Goal: Task Accomplishment & Management: Manage account settings

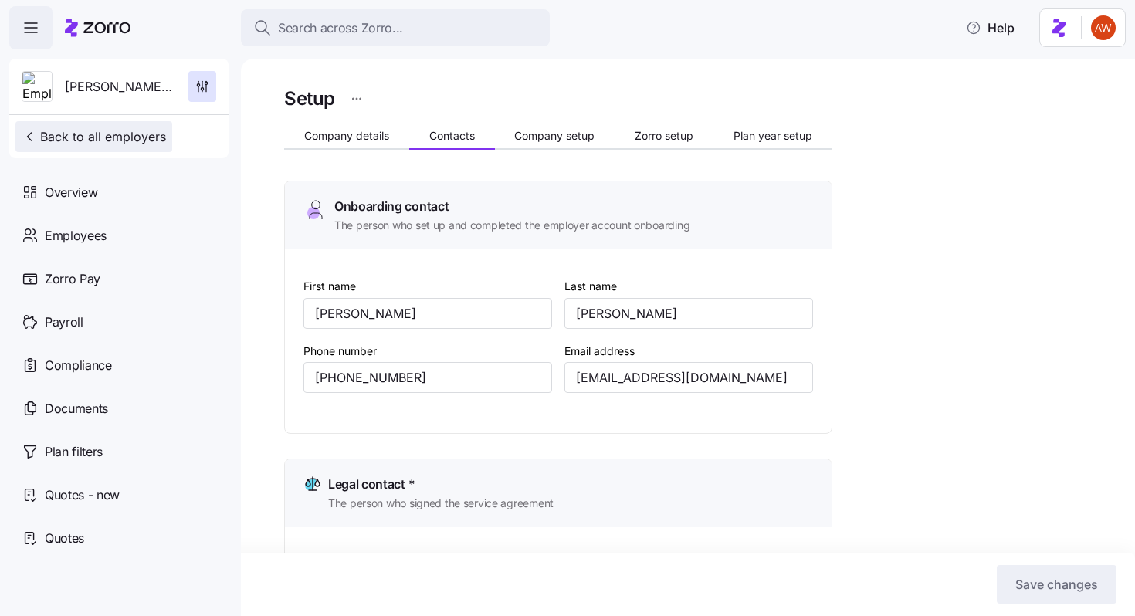
click at [131, 131] on span "Back to all employers" at bounding box center [94, 136] width 144 height 19
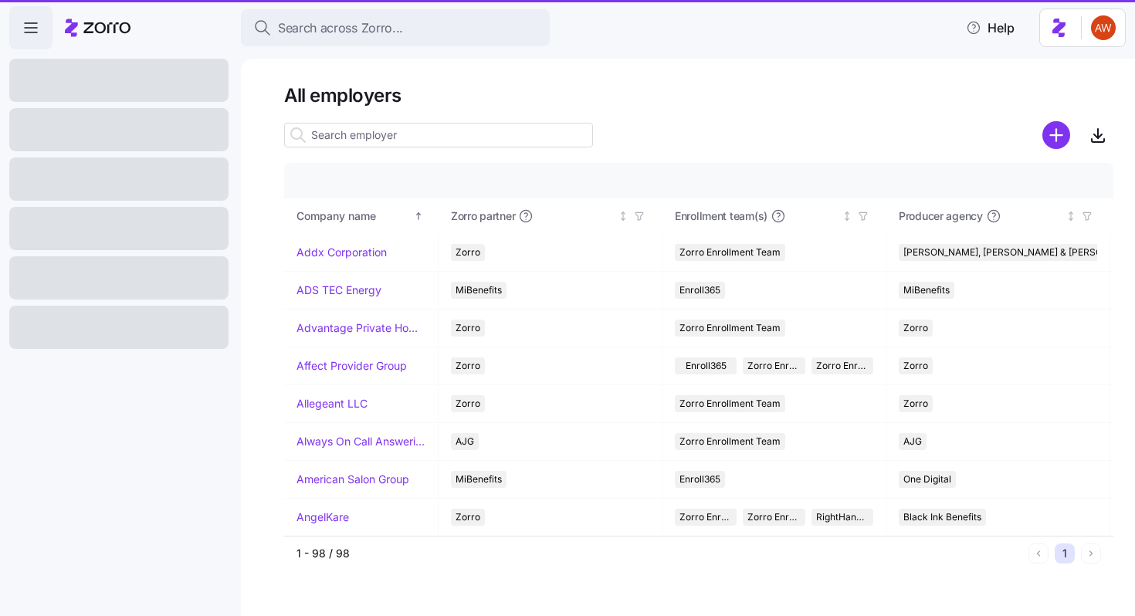
click at [304, 34] on span "Search across Zorro..." at bounding box center [340, 28] width 125 height 19
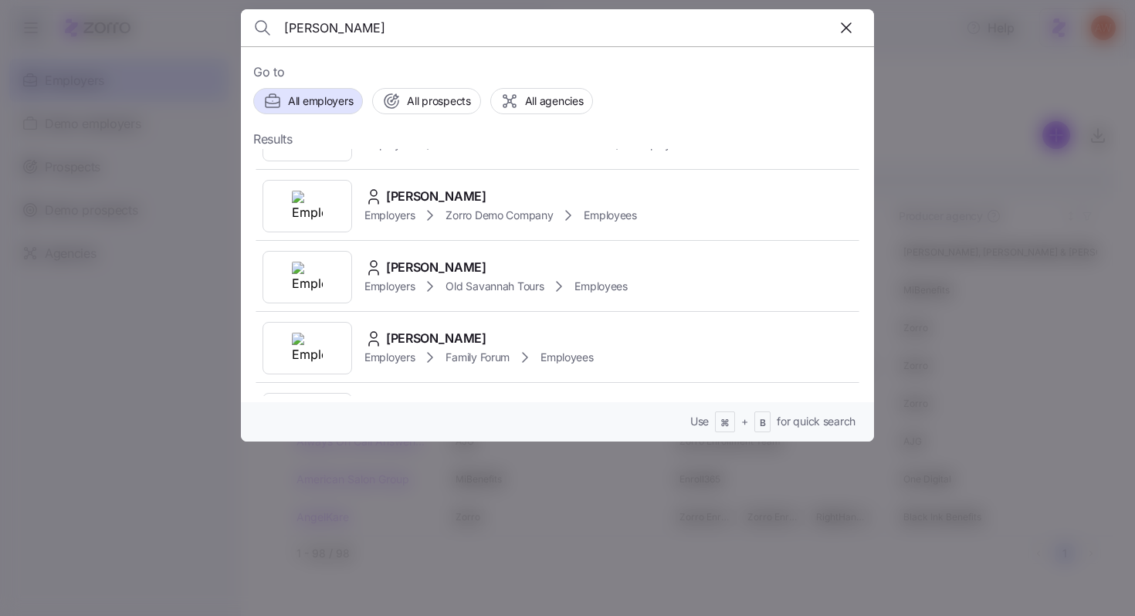
scroll to position [190, 0]
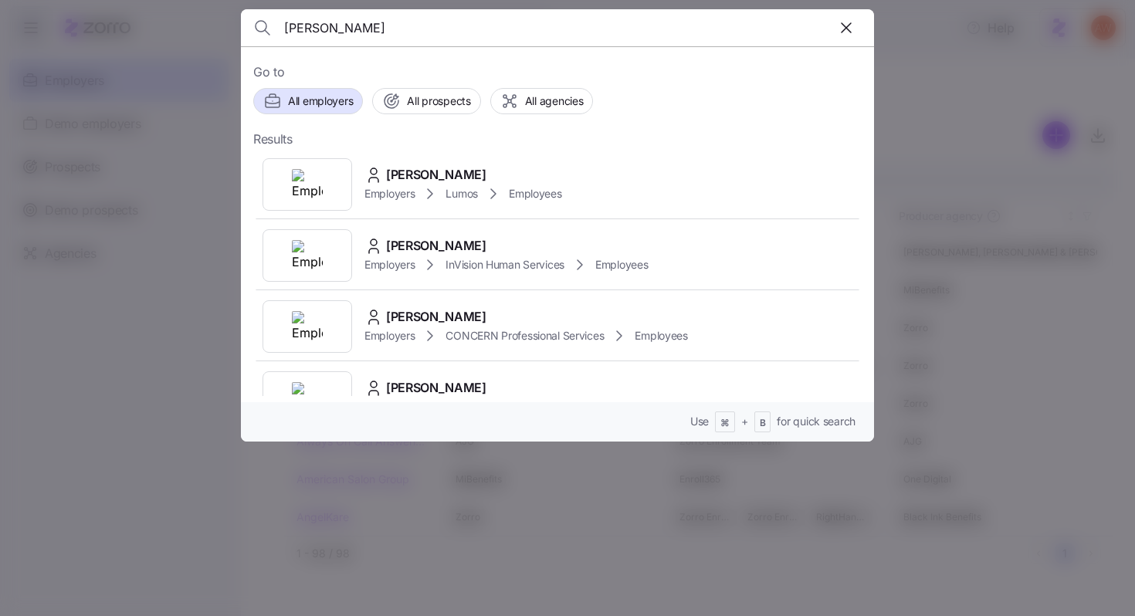
type input "[PERSON_NAME]"
click at [212, 339] on div at bounding box center [567, 308] width 1135 height 616
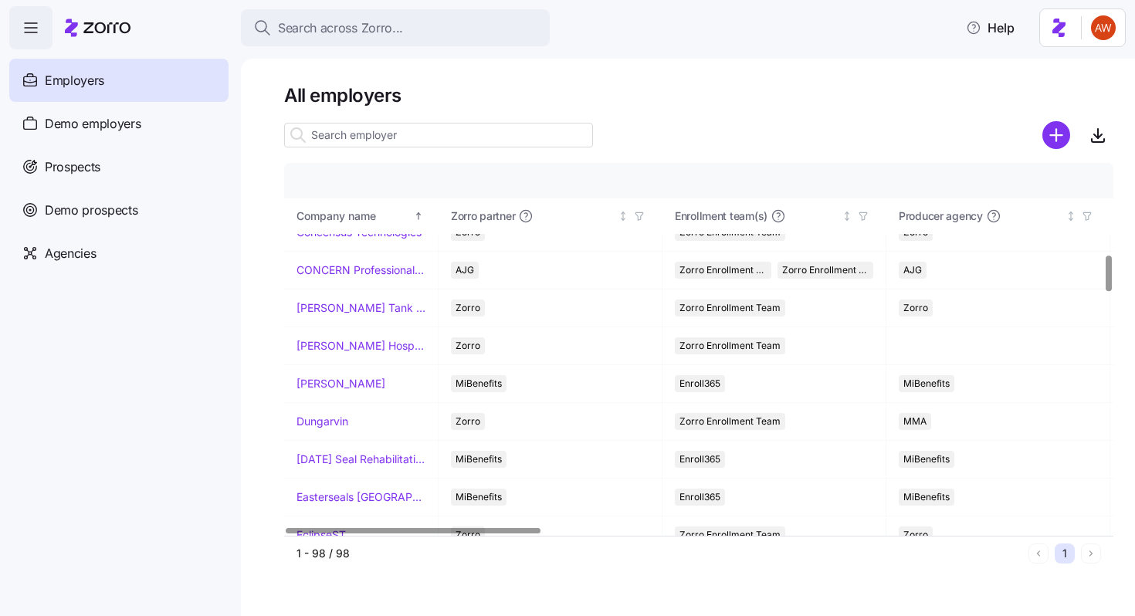
scroll to position [968, 0]
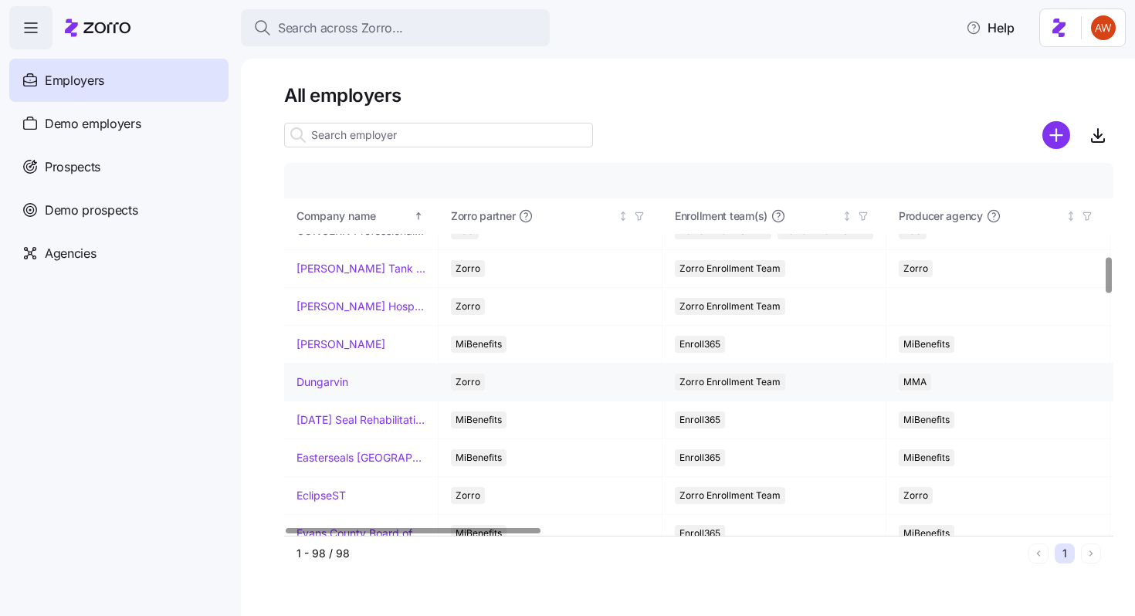
click at [340, 382] on link "Dungarvin" at bounding box center [323, 382] width 52 height 15
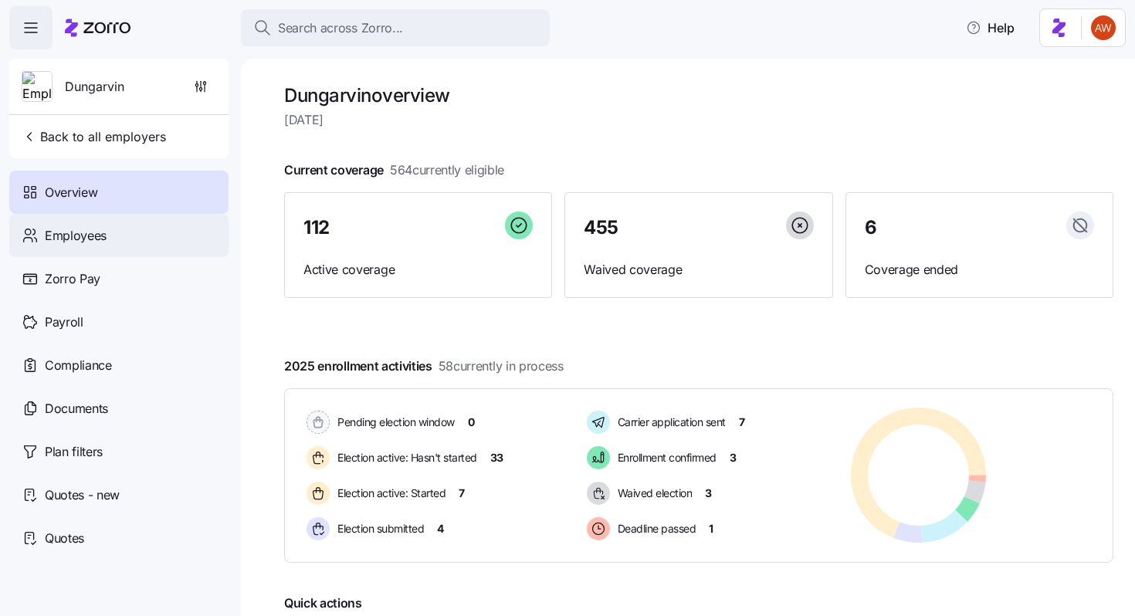
click at [141, 246] on div "Employees" at bounding box center [118, 235] width 219 height 43
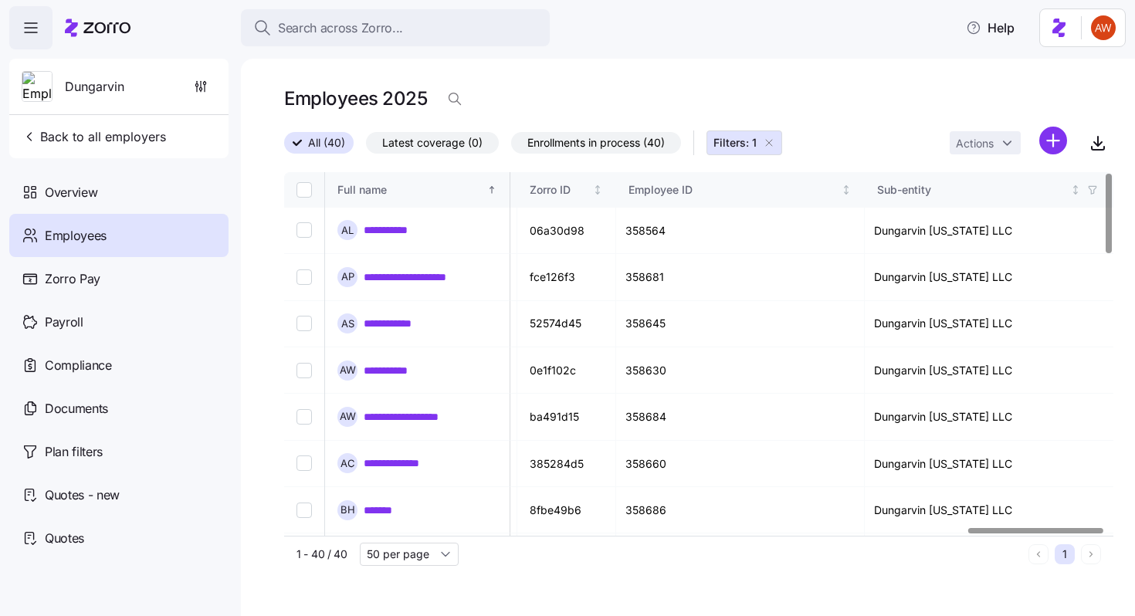
scroll to position [0, 4209]
click at [399, 230] on link "**********" at bounding box center [393, 229] width 59 height 15
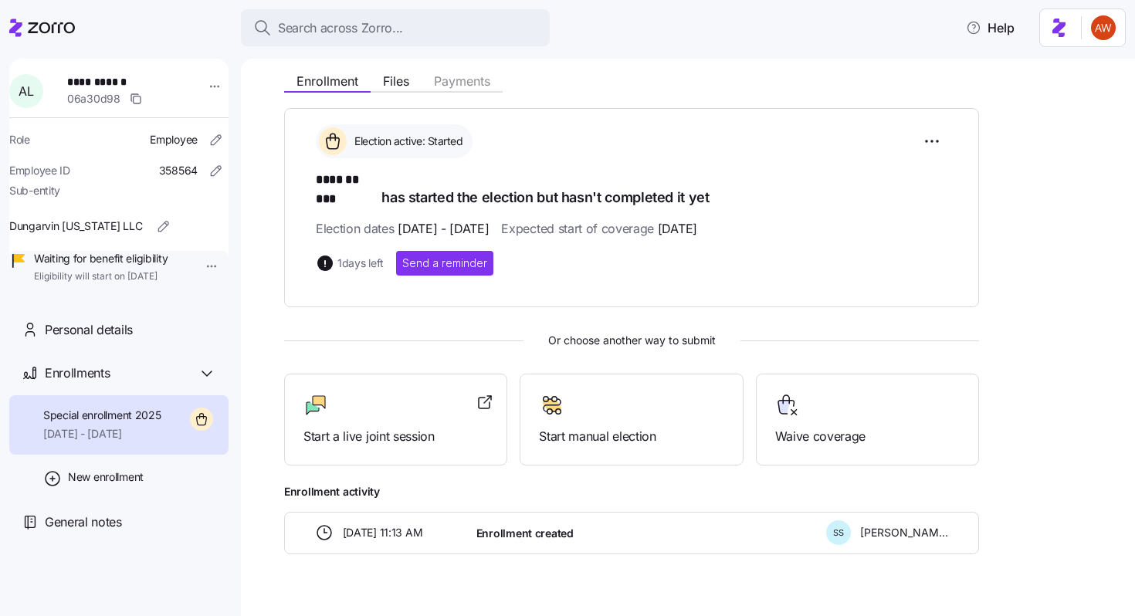
scroll to position [192, 0]
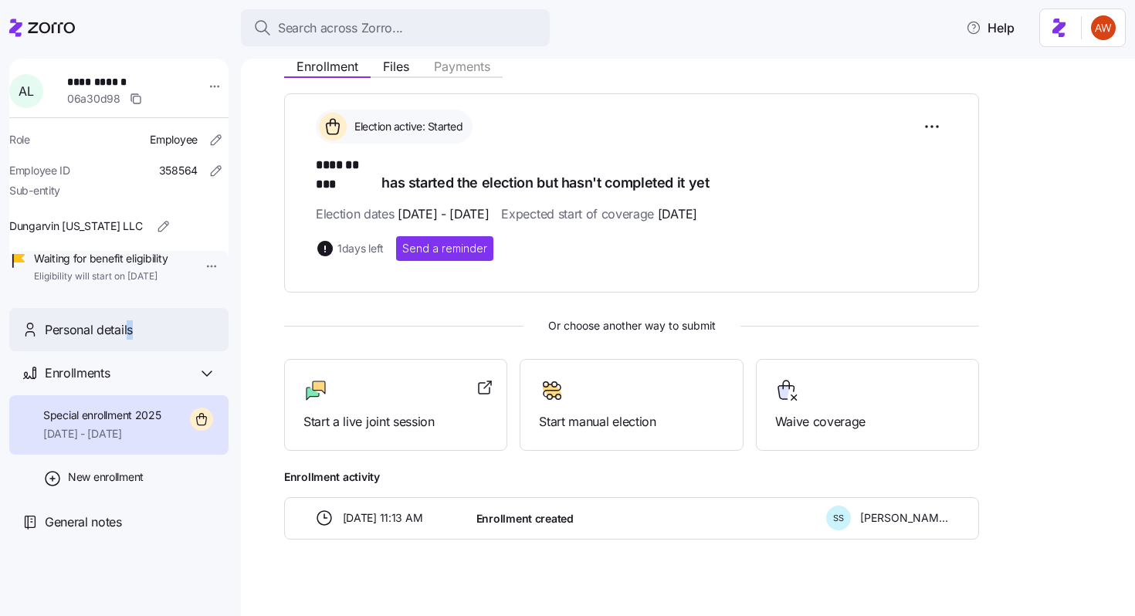
click at [131, 340] on span "Personal details" at bounding box center [89, 330] width 88 height 19
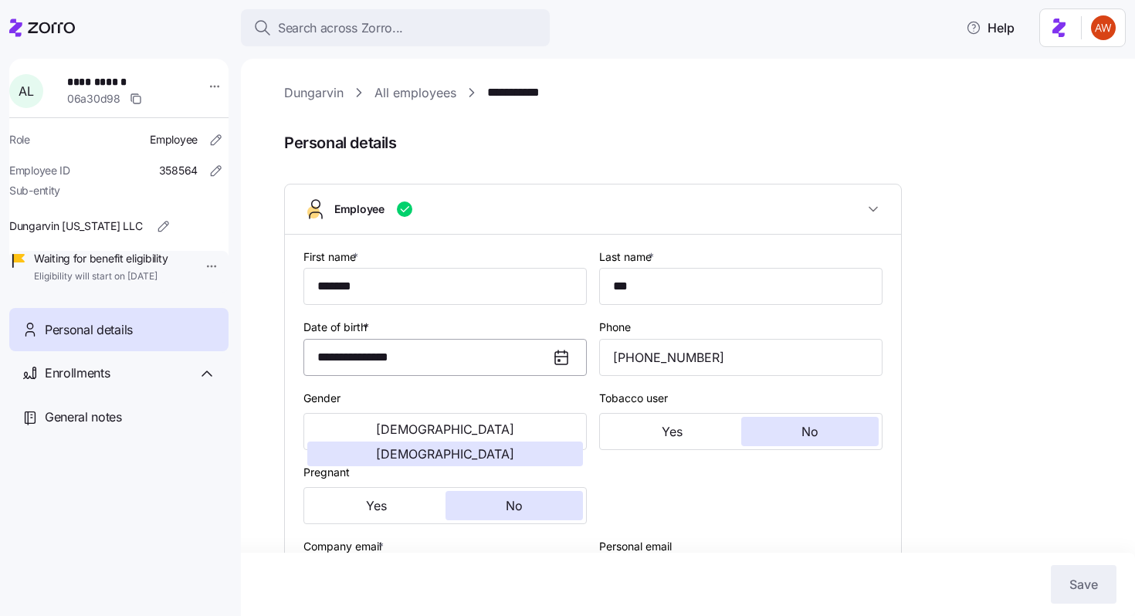
type input "IN"
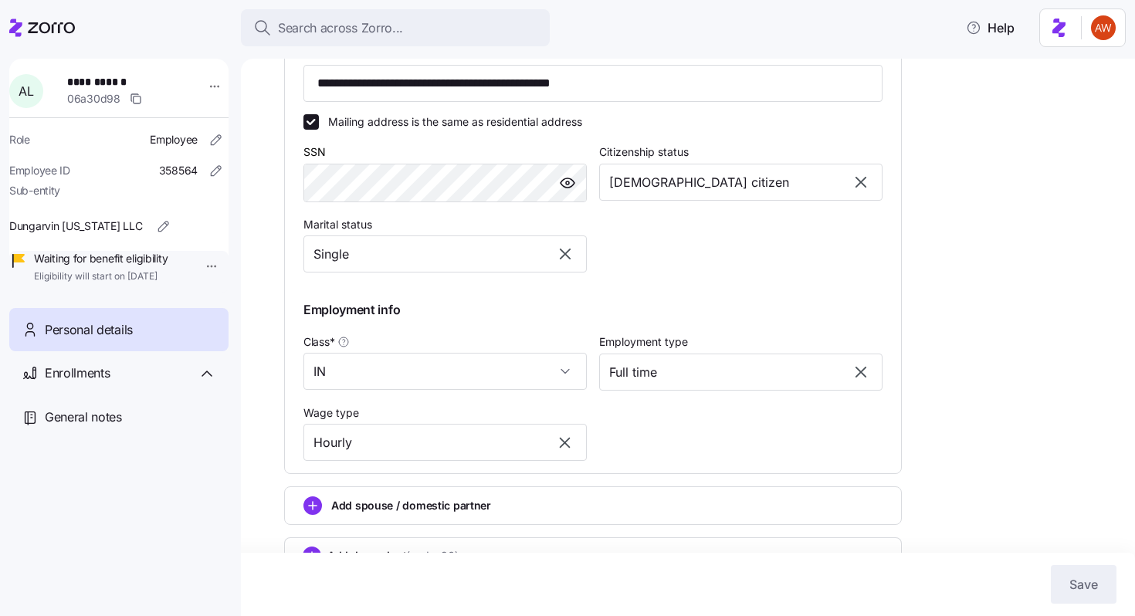
scroll to position [606, 0]
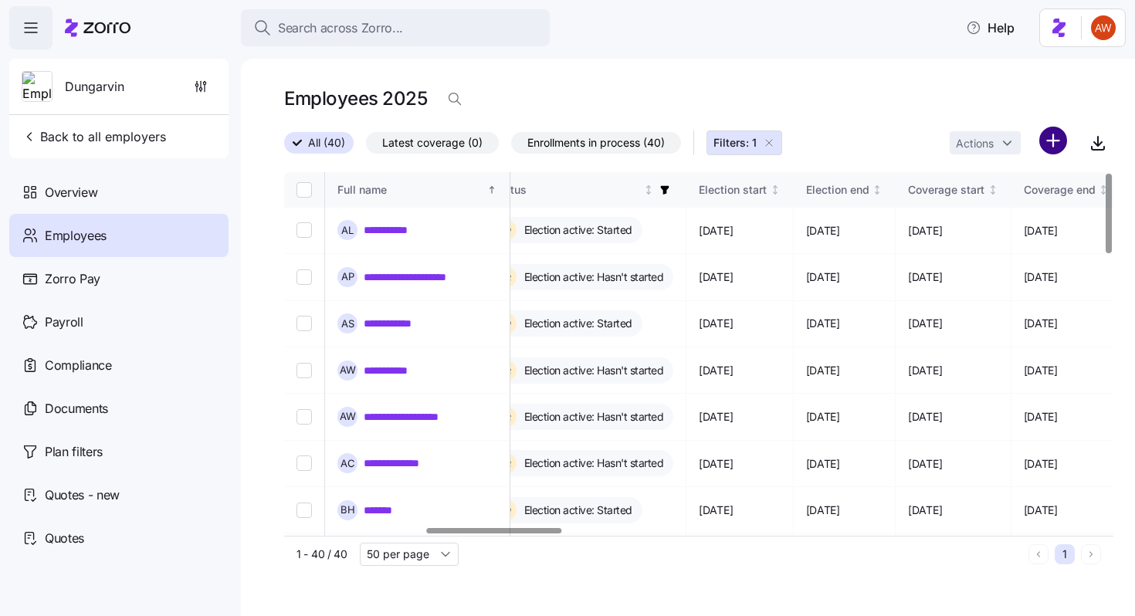
scroll to position [0, 868]
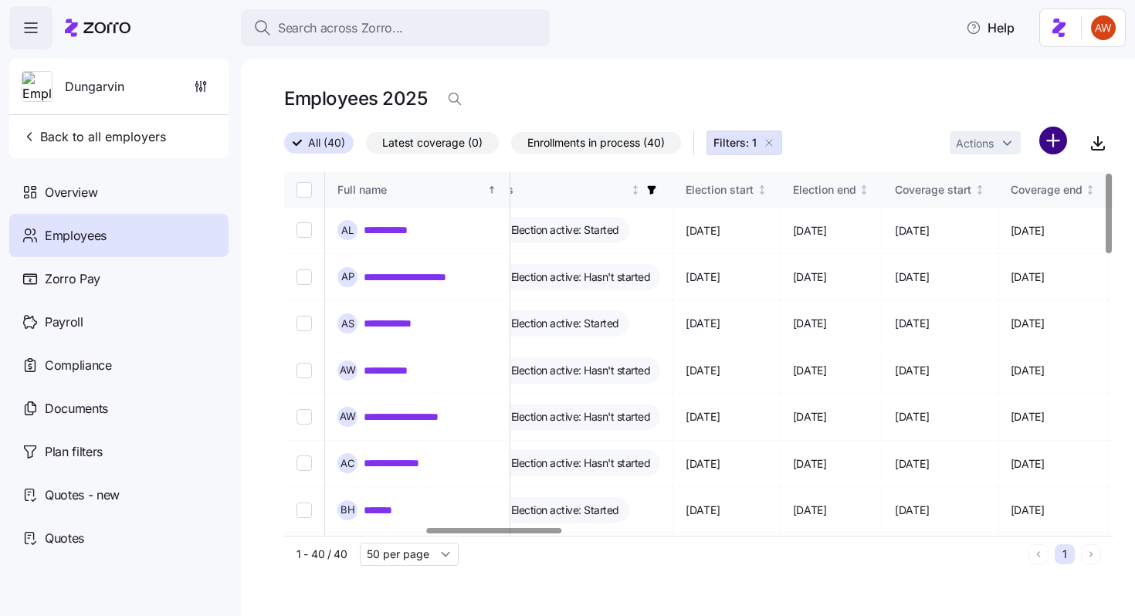
click at [1058, 143] on html "**********" at bounding box center [567, 303] width 1135 height 607
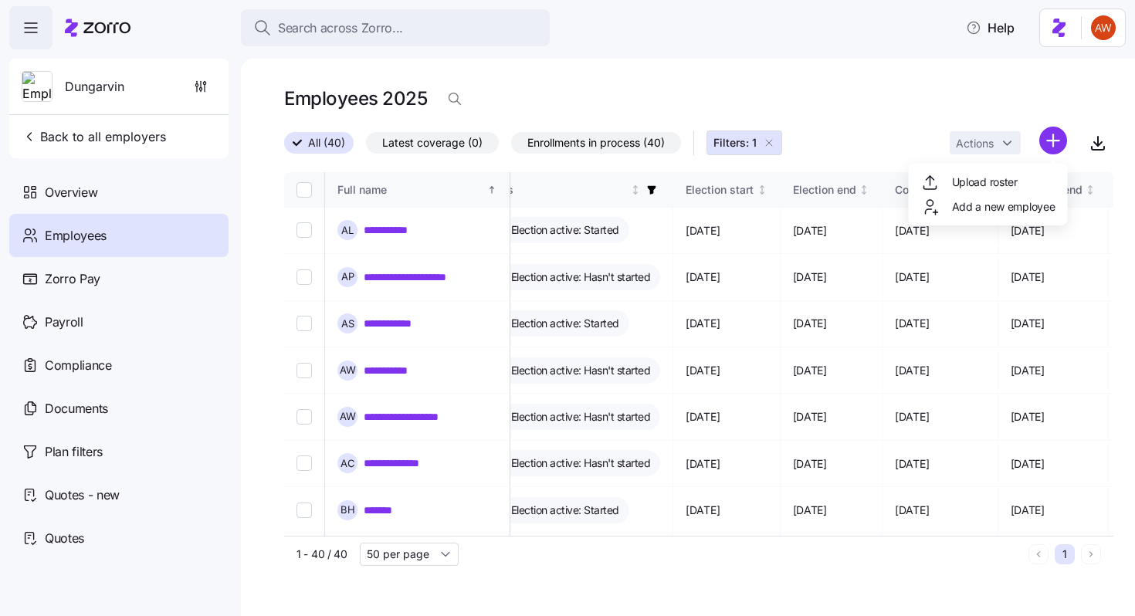
click at [1071, 99] on html "**********" at bounding box center [567, 303] width 1135 height 607
click at [1094, 140] on icon "button" at bounding box center [1098, 143] width 19 height 19
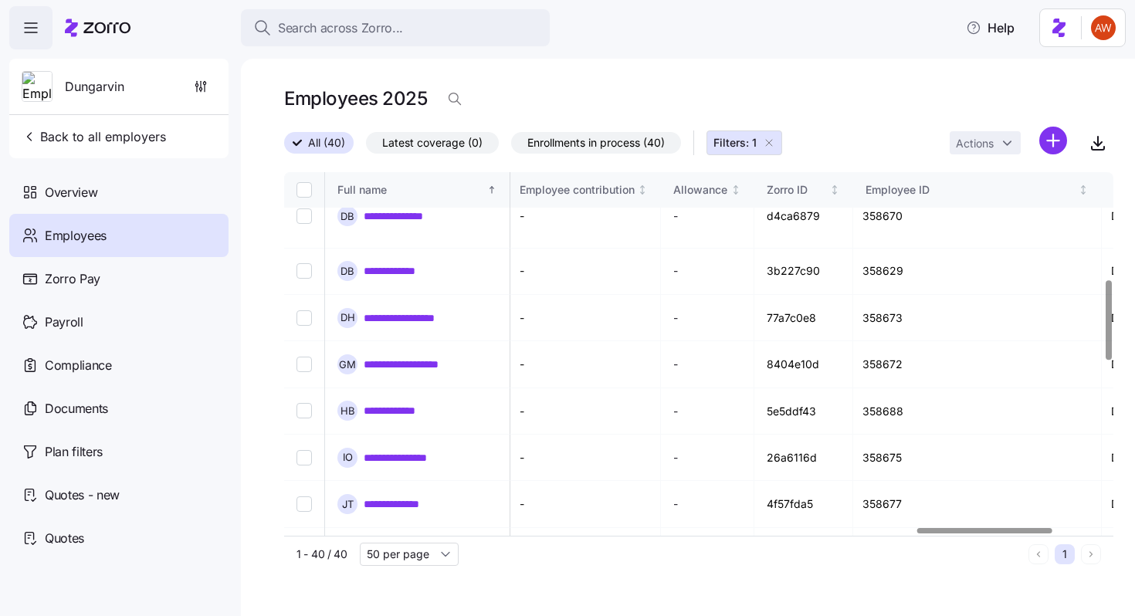
scroll to position [489, 4209]
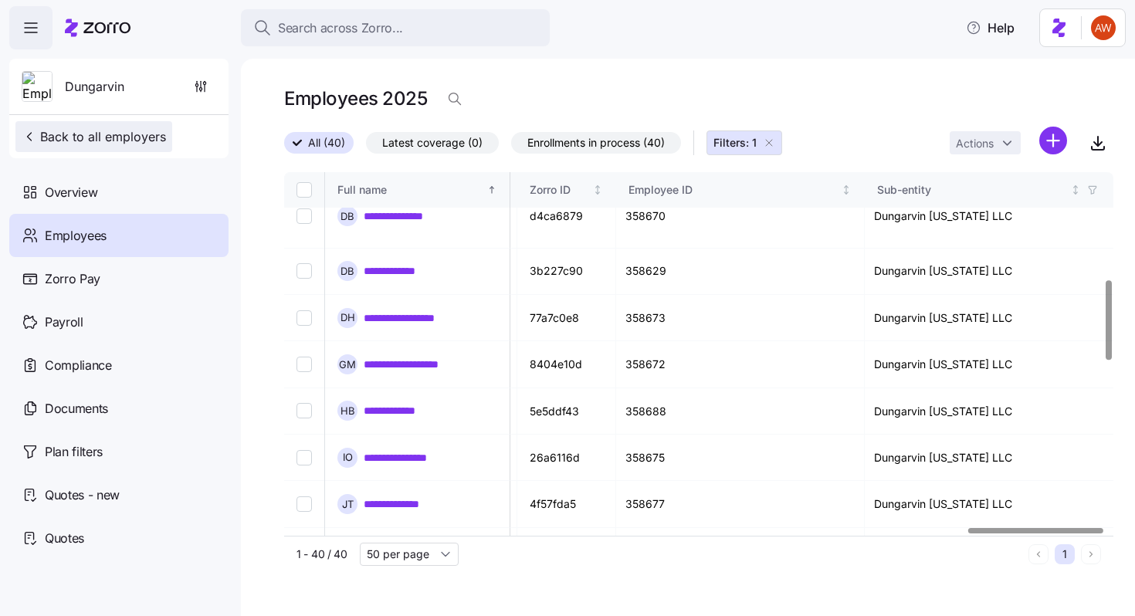
click at [85, 130] on span "Back to all employers" at bounding box center [94, 136] width 144 height 19
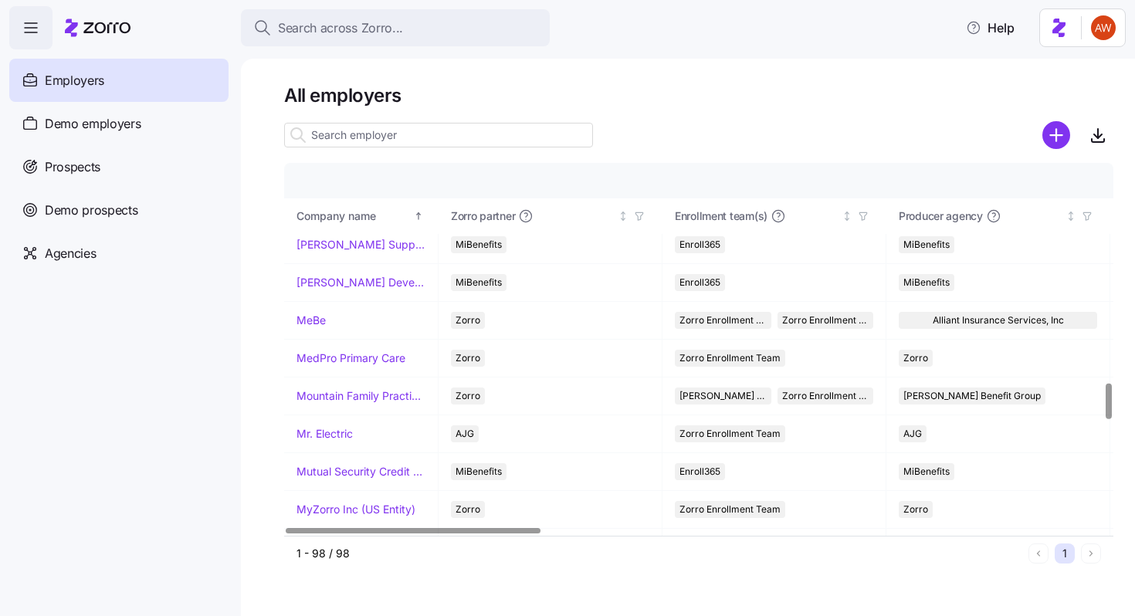
scroll to position [2316, 0]
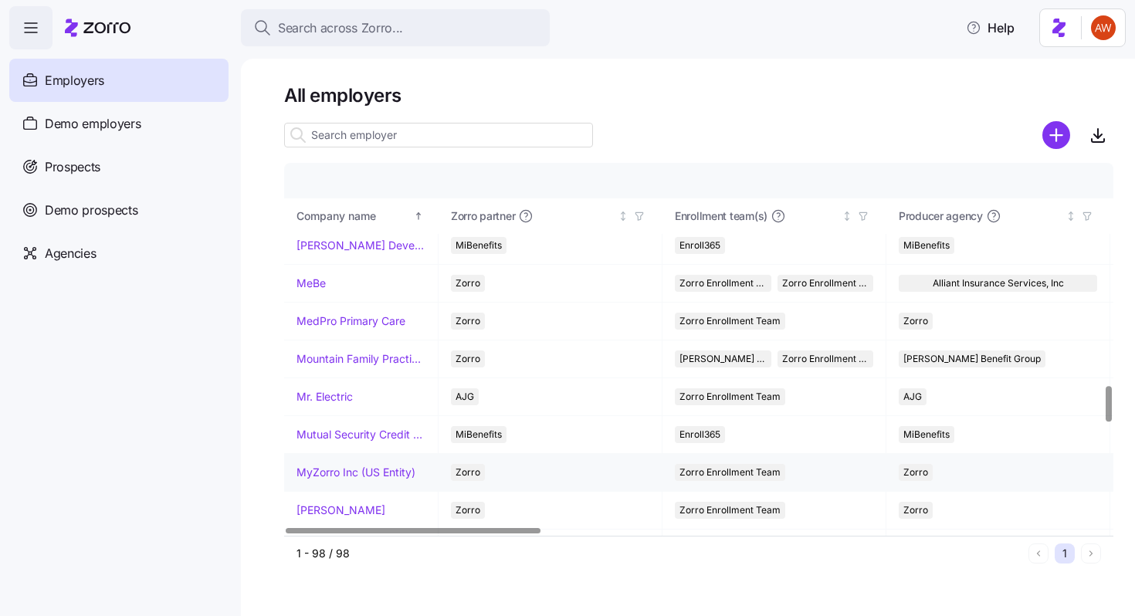
click at [314, 473] on link "MyZorro Inc (US Entity)" at bounding box center [356, 472] width 119 height 15
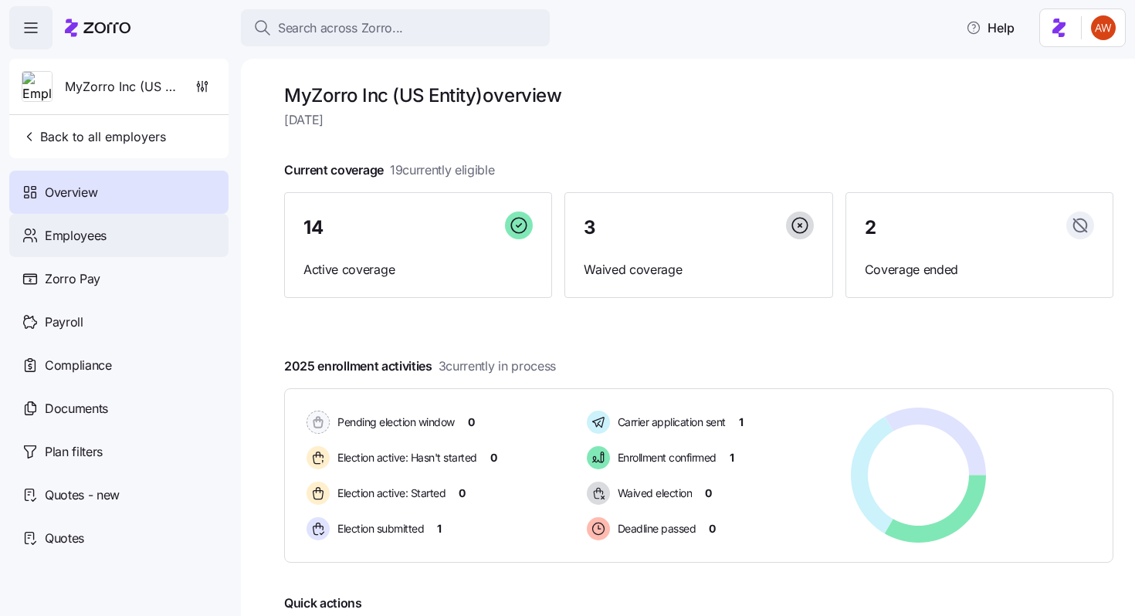
click at [156, 248] on div "Employees" at bounding box center [118, 235] width 219 height 43
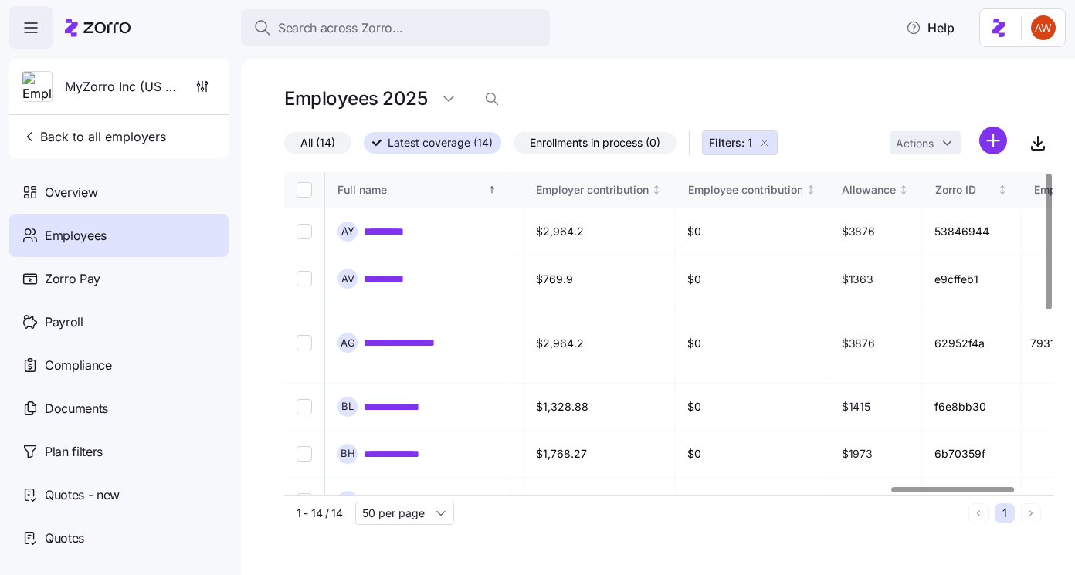
scroll to position [0, 3802]
click at [208, 92] on icon "button" at bounding box center [202, 86] width 15 height 15
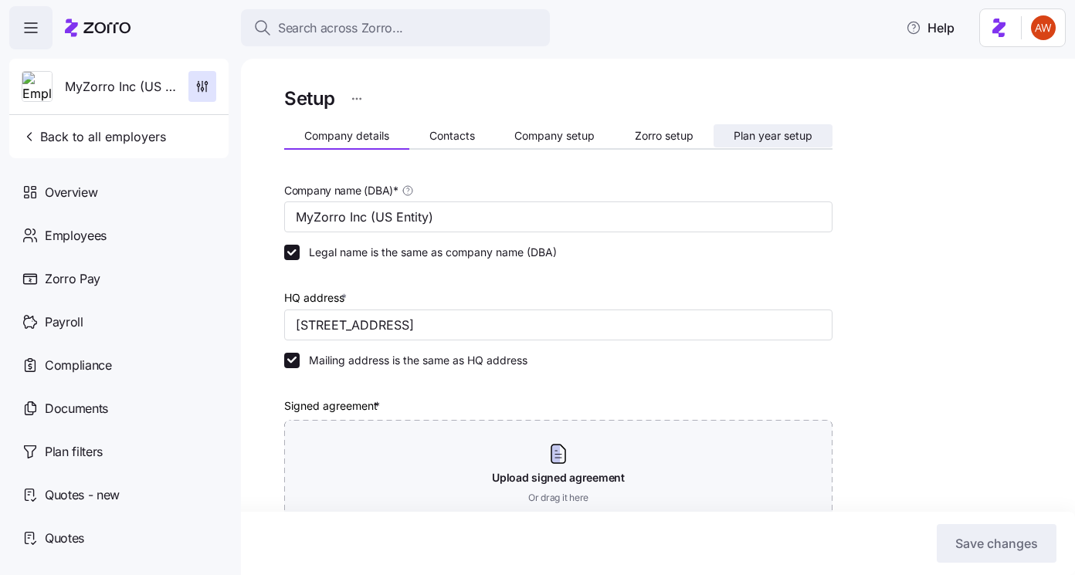
click at [775, 139] on span "Plan year setup" at bounding box center [773, 136] width 79 height 11
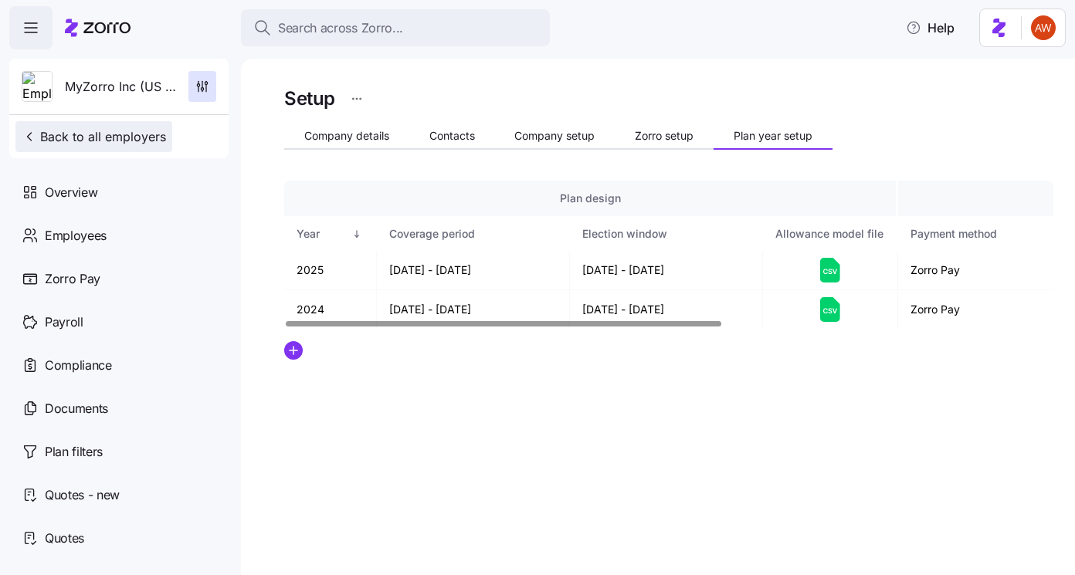
click at [76, 144] on span "Back to all employers" at bounding box center [94, 136] width 144 height 19
